Goal: Find specific page/section

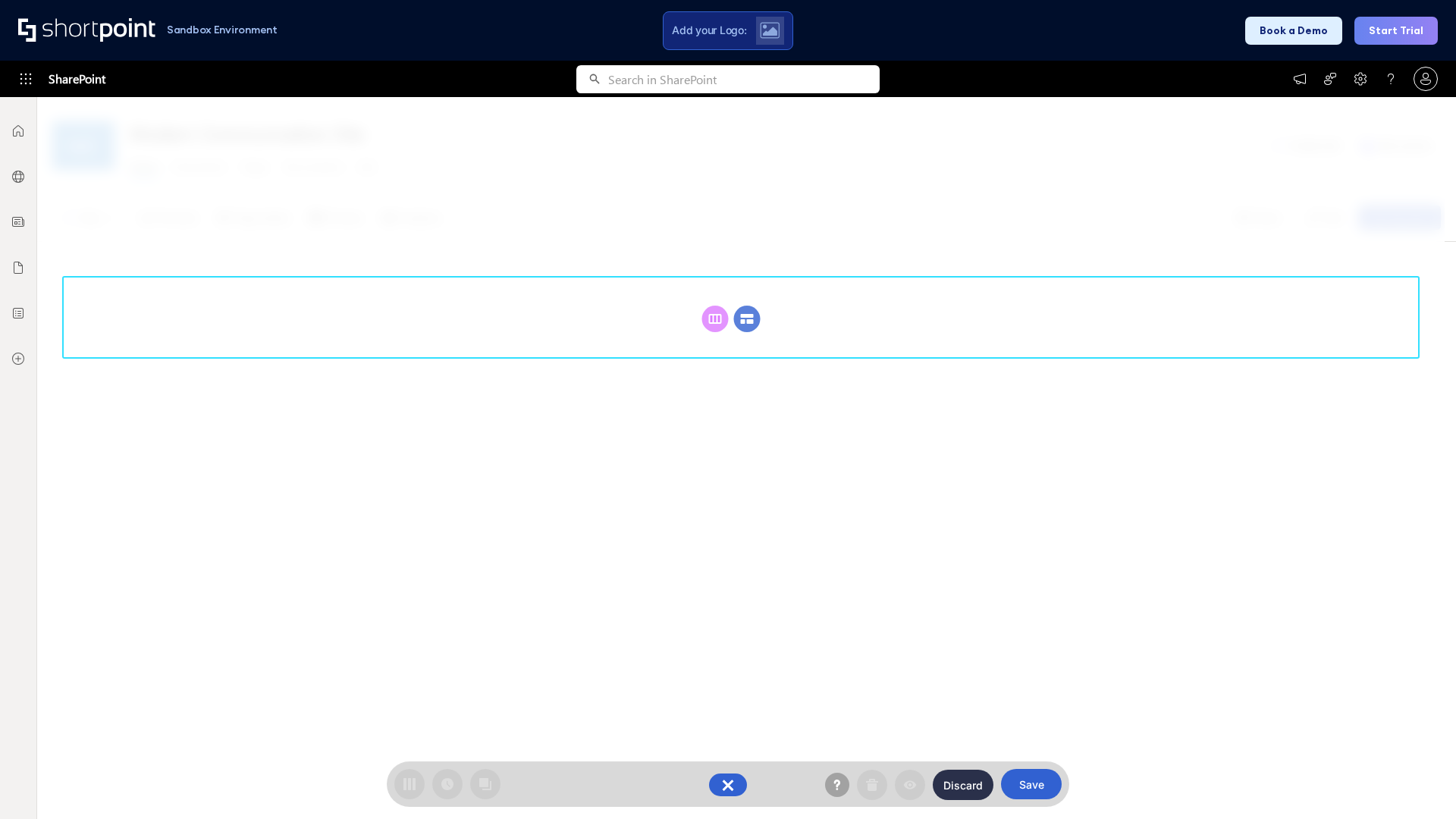
scroll to position [209, 0]
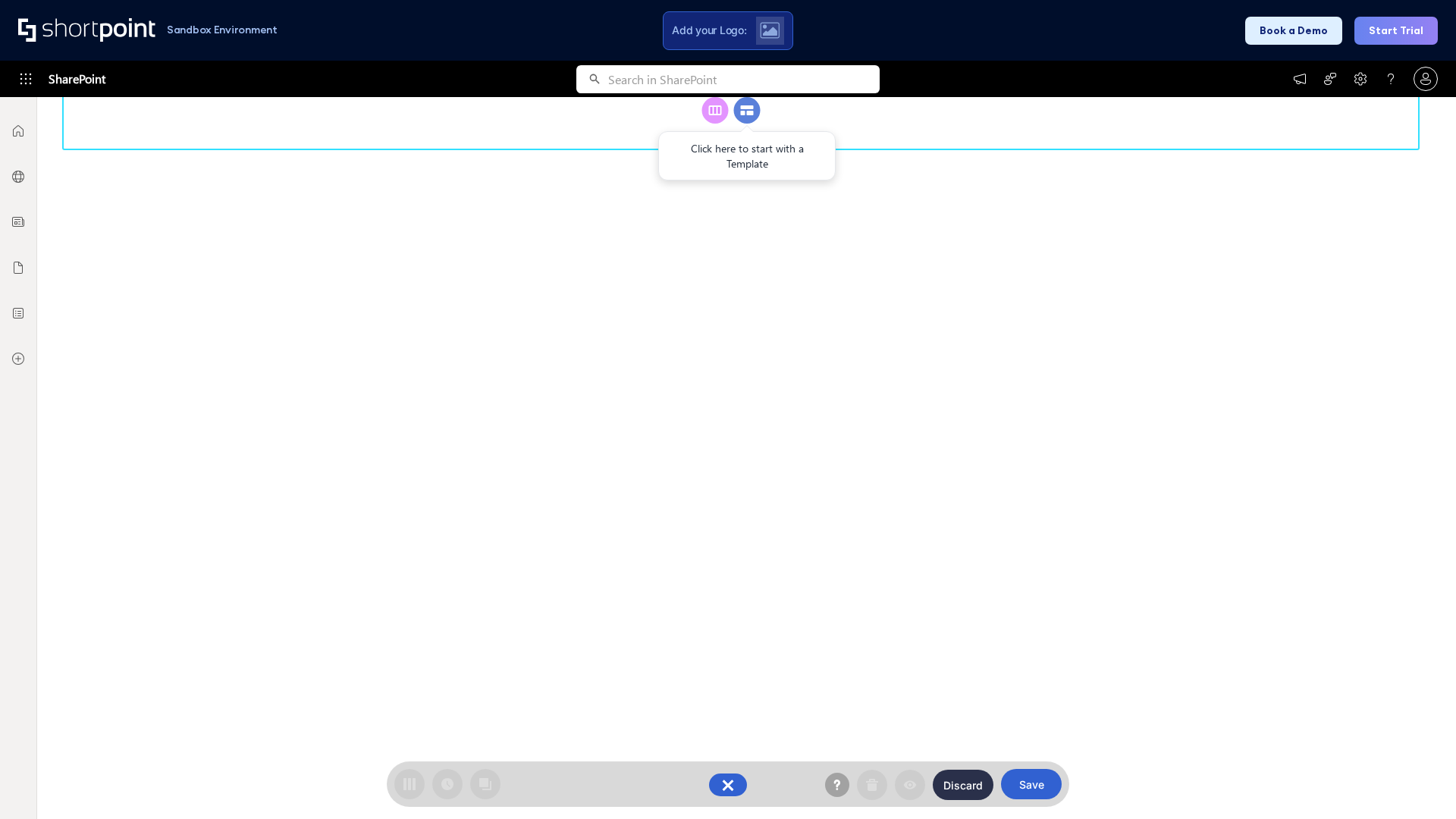
click at [747, 124] on circle at bounding box center [747, 110] width 26 height 26
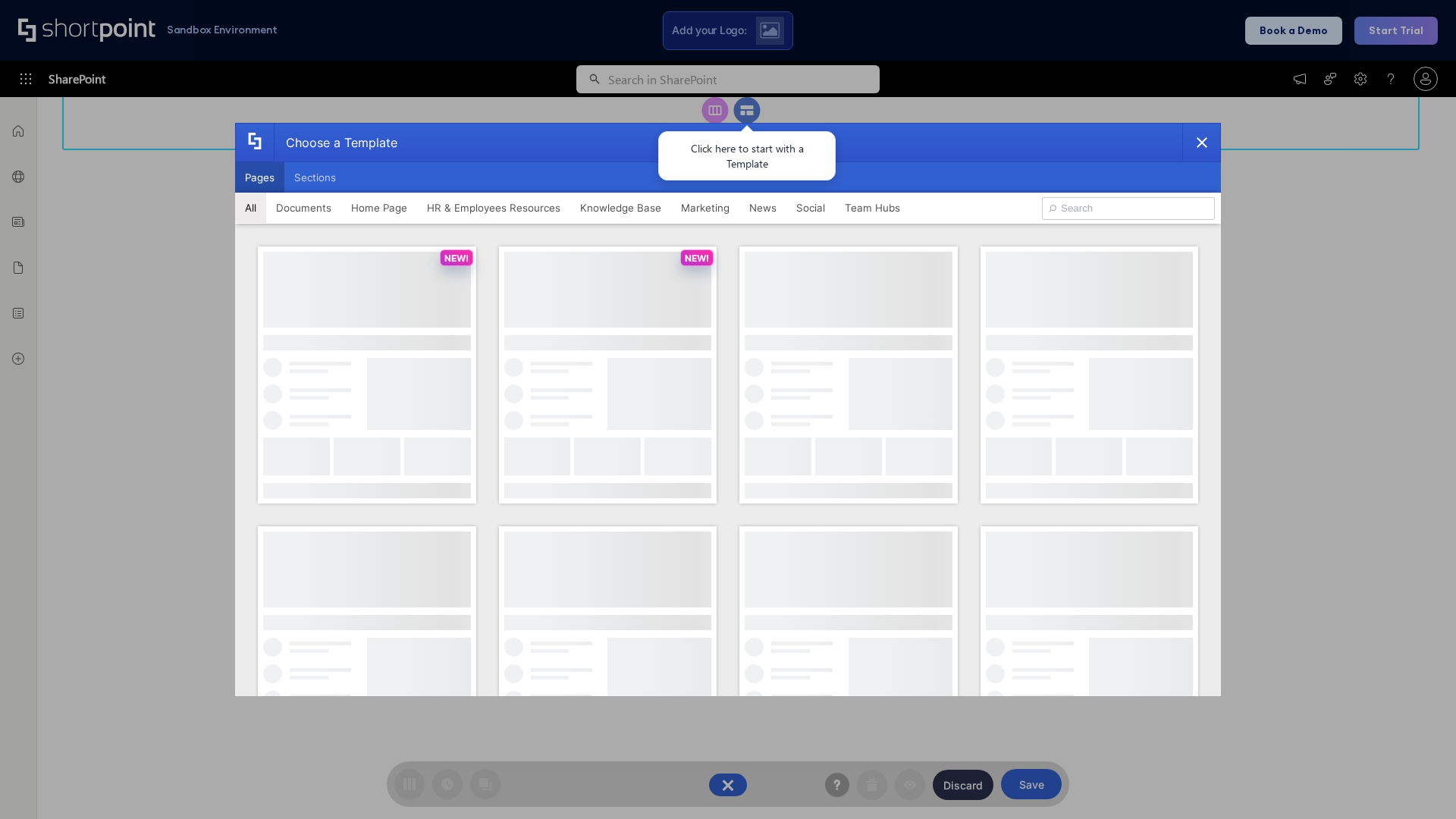
scroll to position [0, 0]
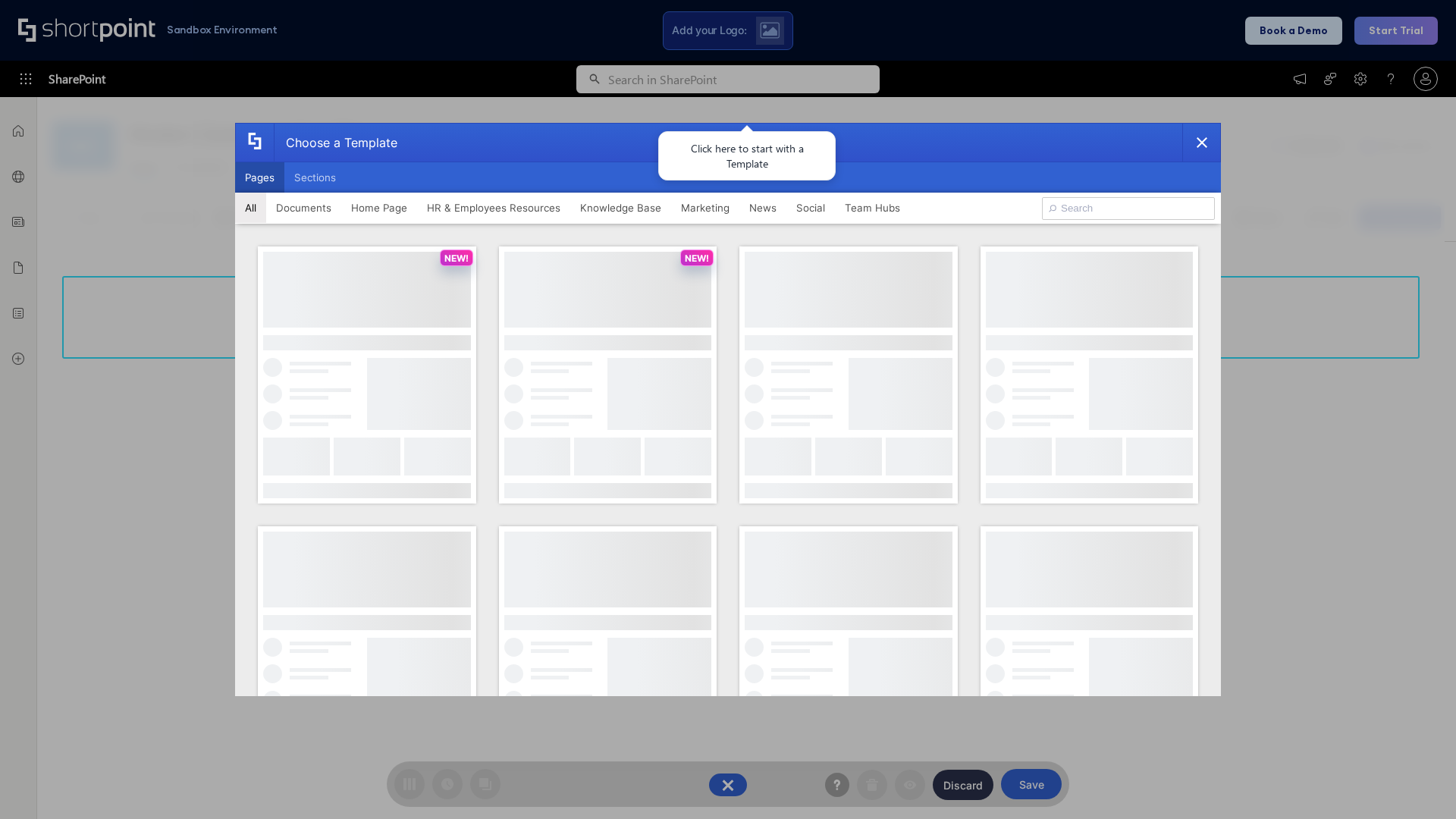
click at [260, 177] on button "Pages" at bounding box center [260, 177] width 49 height 30
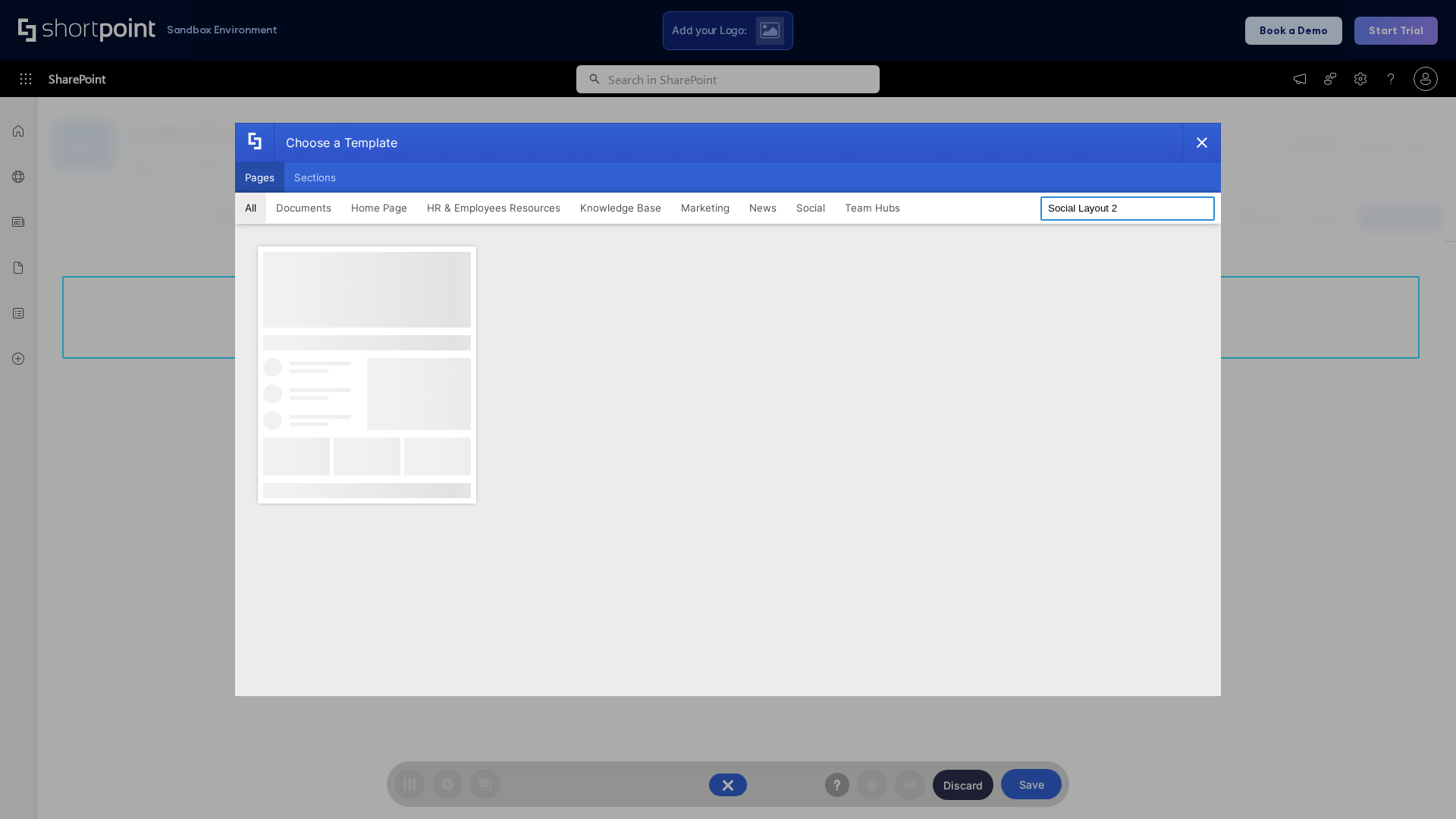
type input "Social Layout 2"
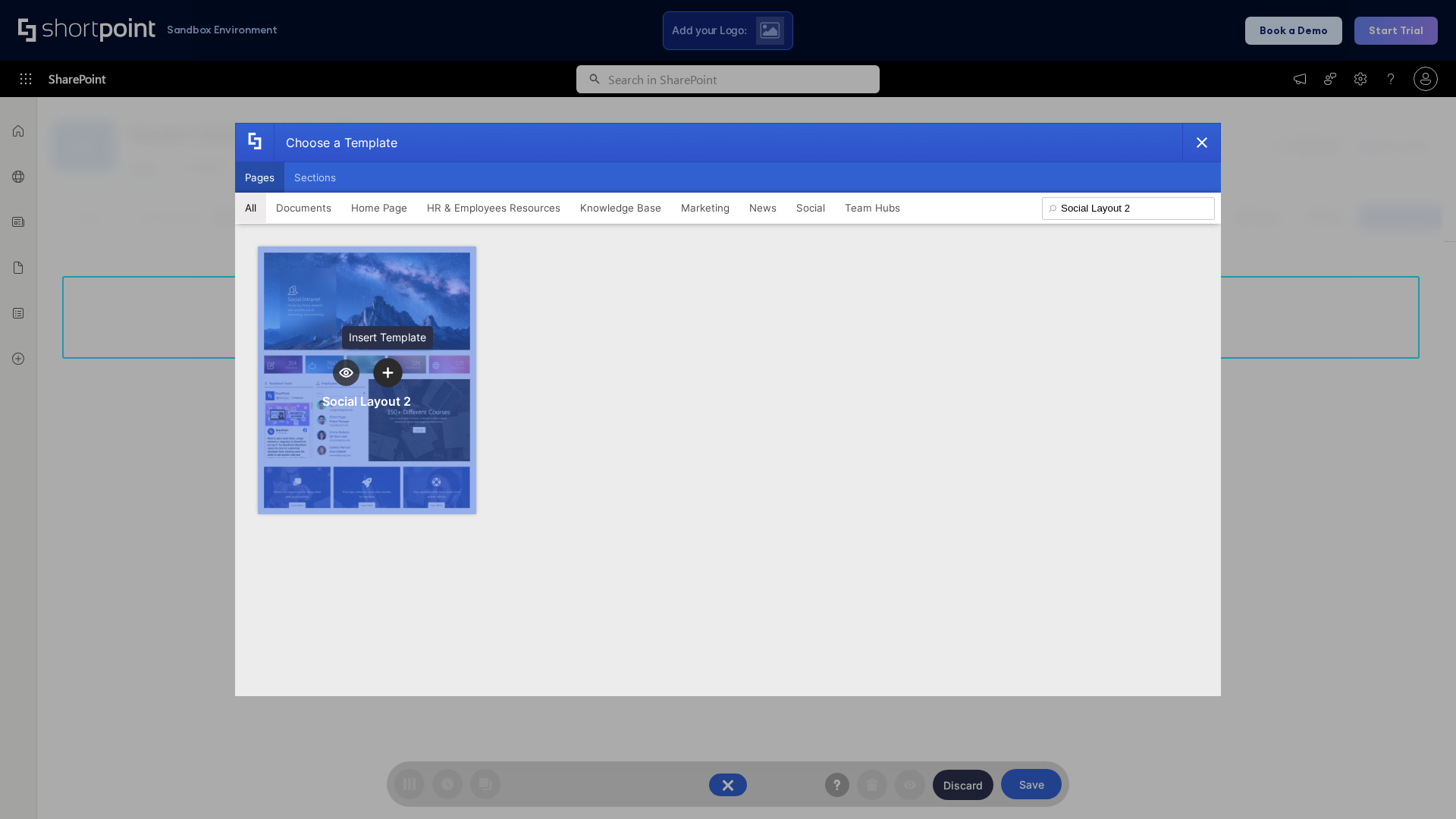
click at [388, 372] on icon "template selector" at bounding box center [387, 372] width 11 height 11
